Goal: Information Seeking & Learning: Learn about a topic

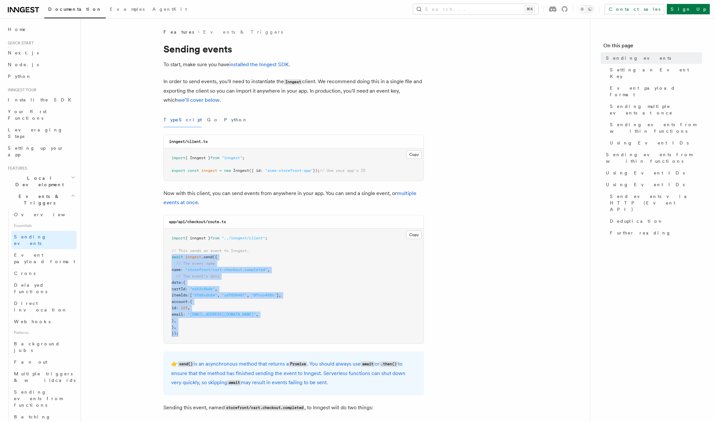
drag, startPoint x: 181, startPoint y: 334, endPoint x: 161, endPoint y: 258, distance: 78.5
copy code "await inngest .send ({ // The event name name : "storefront/cart.checkout.compl…"
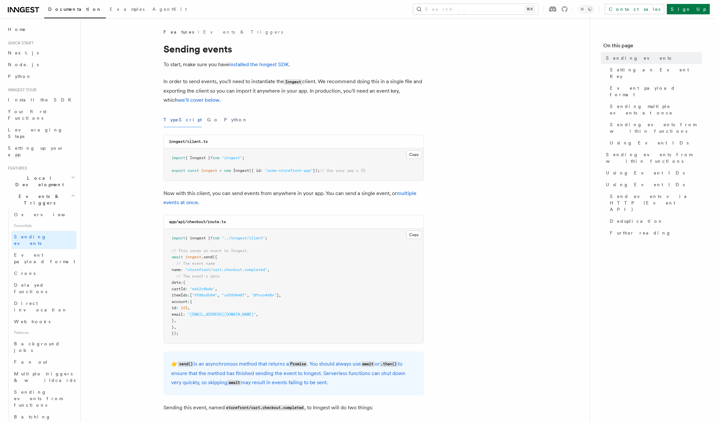
click at [47, 300] on span "Direct invocation" at bounding box center [40, 306] width 53 height 12
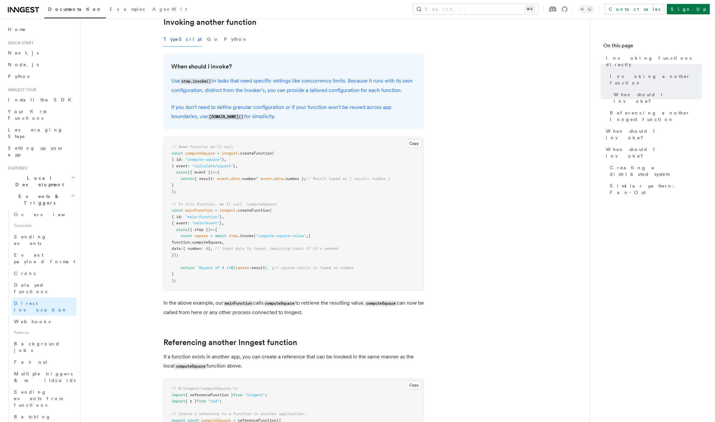
scroll to position [136, 0]
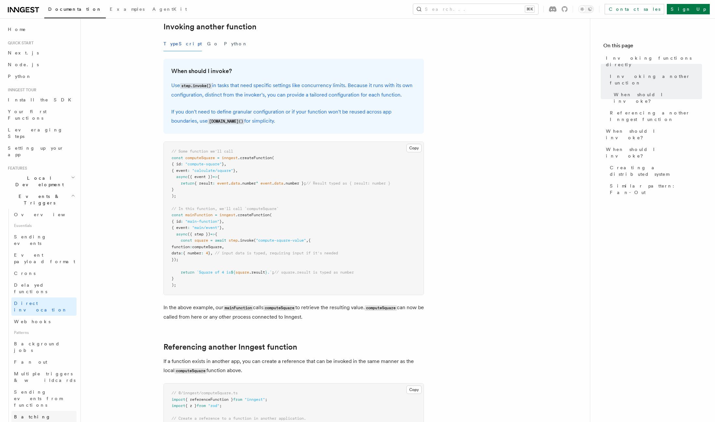
click at [50, 410] on link "Batching events" at bounding box center [43, 419] width 65 height 18
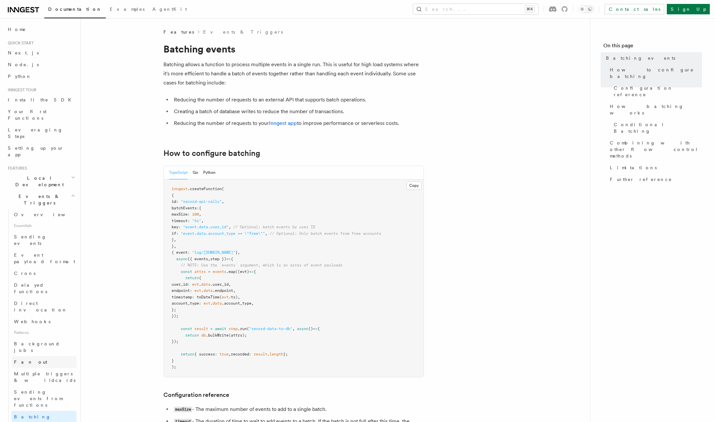
click at [44, 356] on link "Fan out" at bounding box center [43, 362] width 65 height 12
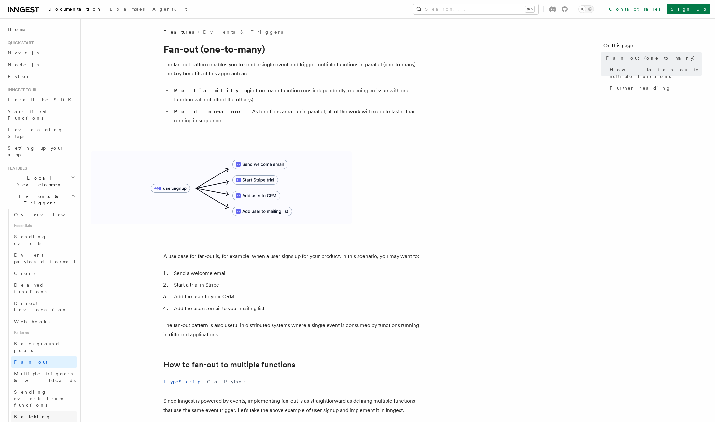
click at [51, 410] on link "Batching events" at bounding box center [43, 419] width 65 height 18
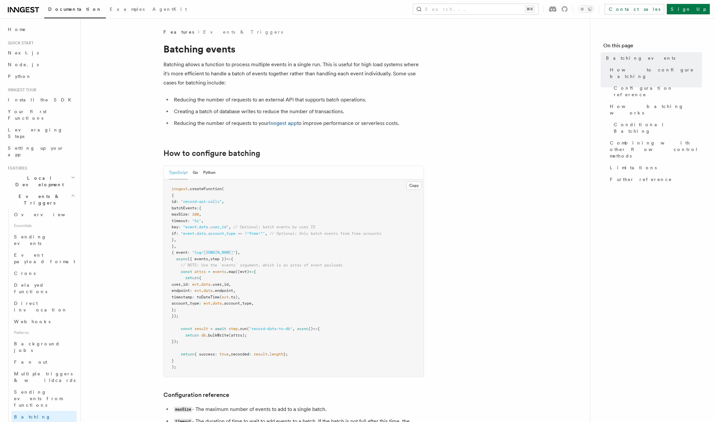
scroll to position [117, 0]
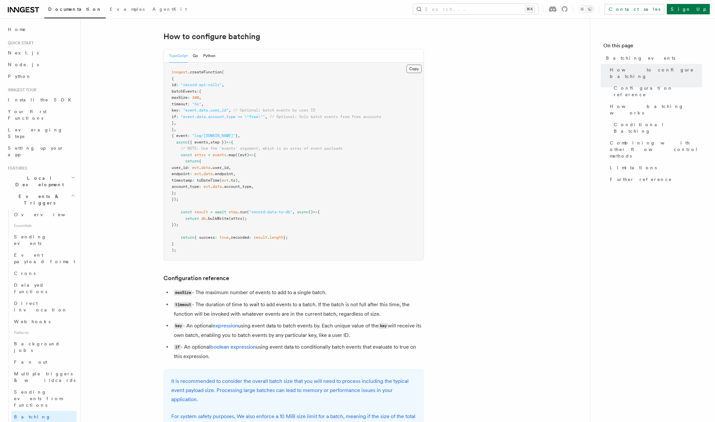
click at [411, 71] on button "Copy Copied" at bounding box center [414, 69] width 15 height 8
click at [37, 110] on span "Your first Functions" at bounding box center [27, 115] width 39 height 12
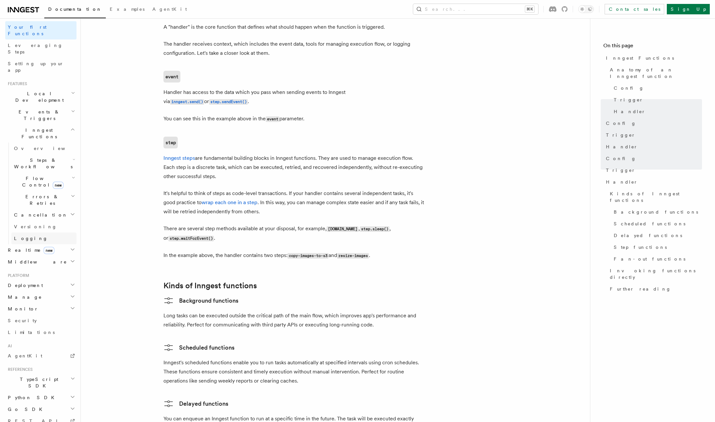
scroll to position [100, 0]
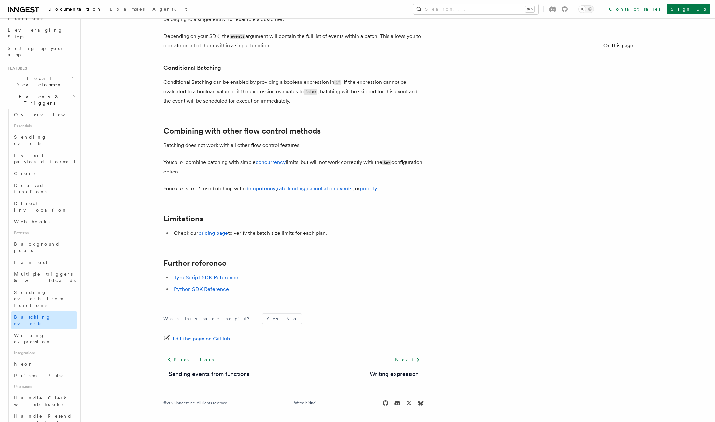
scroll to position [117, 0]
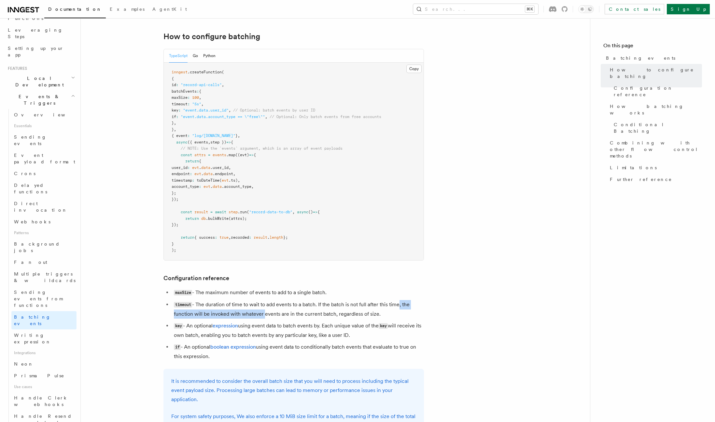
drag, startPoint x: 270, startPoint y: 309, endPoint x: 401, endPoint y: 306, distance: 130.7
click at [399, 305] on li "timeout - The duration of time to wait to add events to a batch. If the batch i…" at bounding box center [298, 309] width 252 height 19
click at [401, 306] on li "timeout - The duration of time to wait to add events to a batch. If the batch i…" at bounding box center [298, 309] width 252 height 19
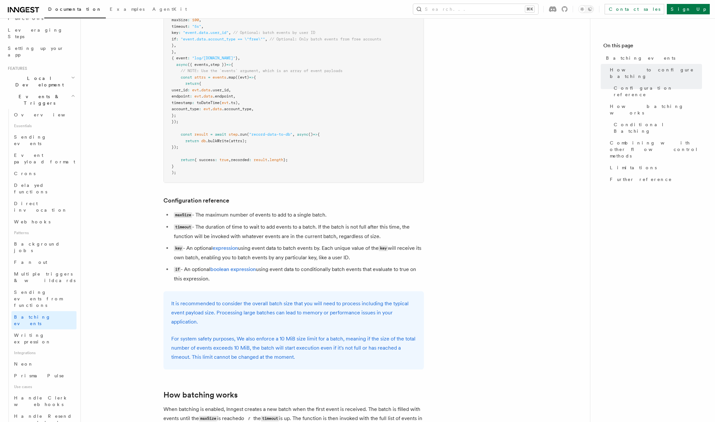
scroll to position [303, 0]
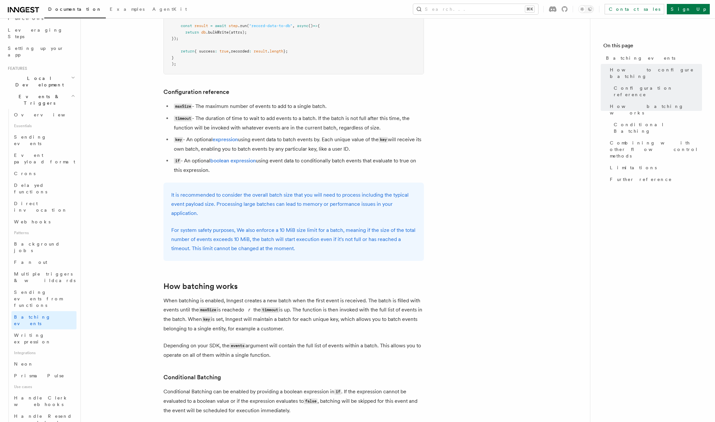
click at [185, 107] on code "maxSize" at bounding box center [183, 107] width 18 height 6
copy code "maxSize"
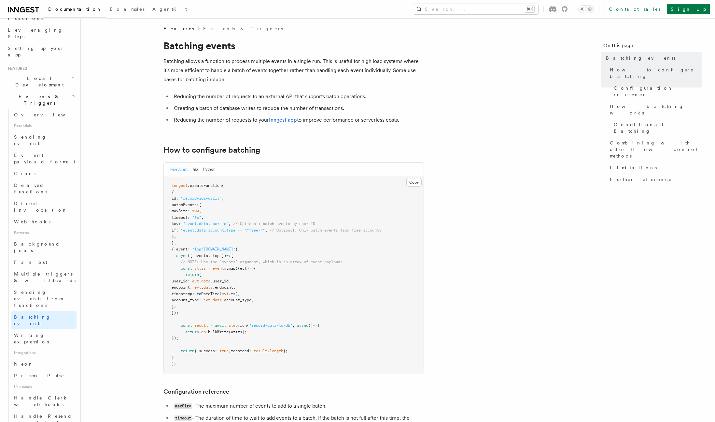
scroll to position [402, 0]
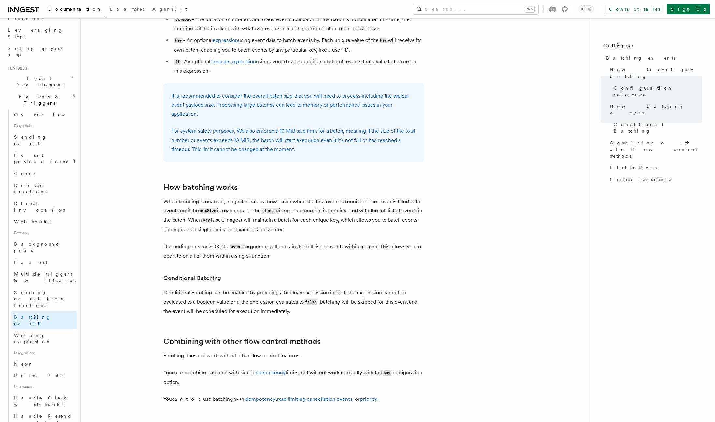
click at [318, 205] on p "When batching is enabled, Inngest creates a new batch when the first event is r…" at bounding box center [294, 215] width 261 height 37
click at [373, 217] on p "When batching is enabled, Inngest creates a new batch when the first event is r…" at bounding box center [294, 215] width 261 height 37
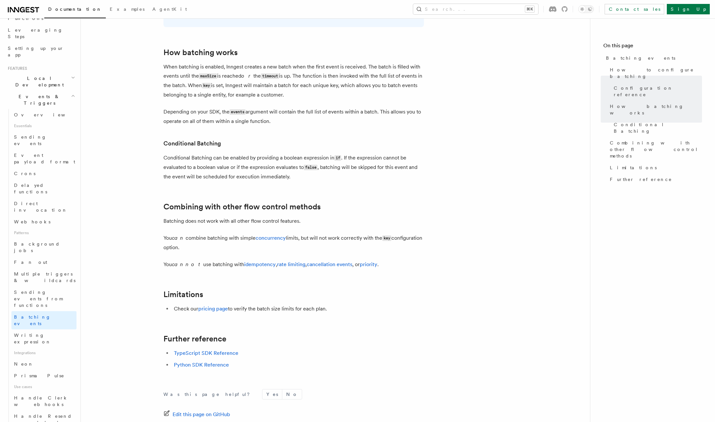
scroll to position [572, 0]
